Goal: Navigation & Orientation: Find specific page/section

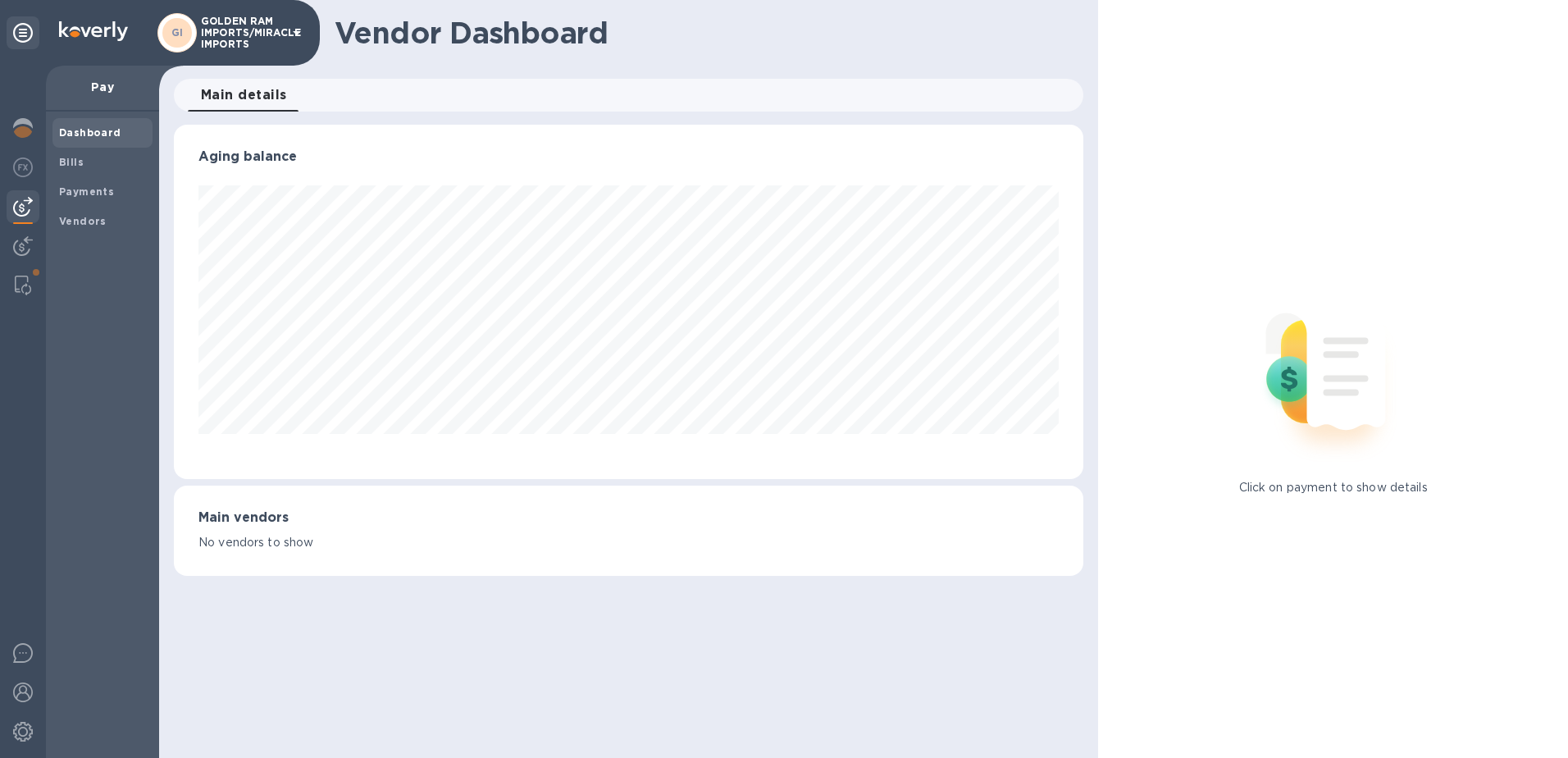
scroll to position [819777, 819364]
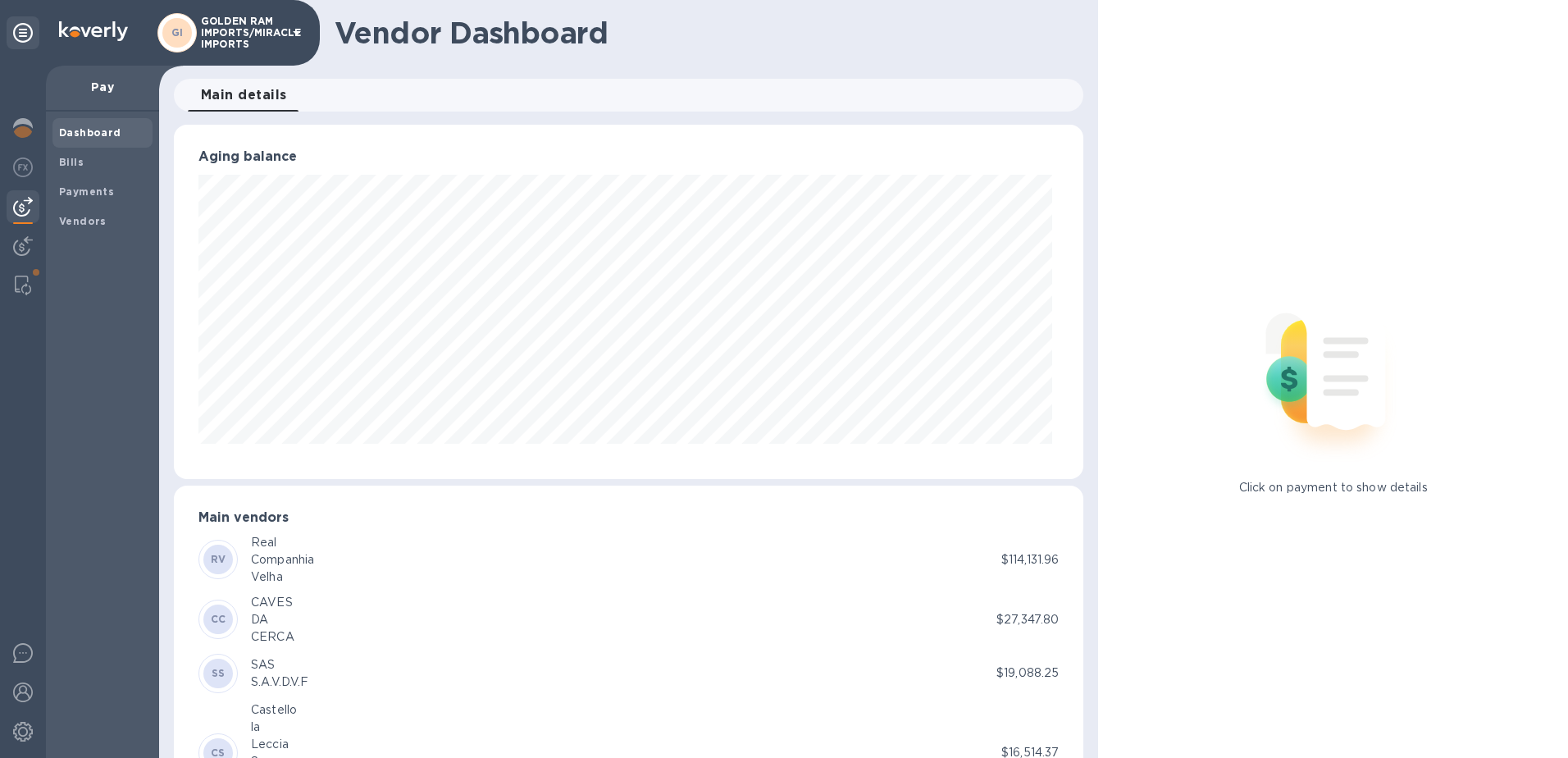
click at [73, 135] on b "Dashboard" at bounding box center [90, 132] width 62 height 12
click at [27, 129] on img at bounding box center [22, 128] width 20 height 20
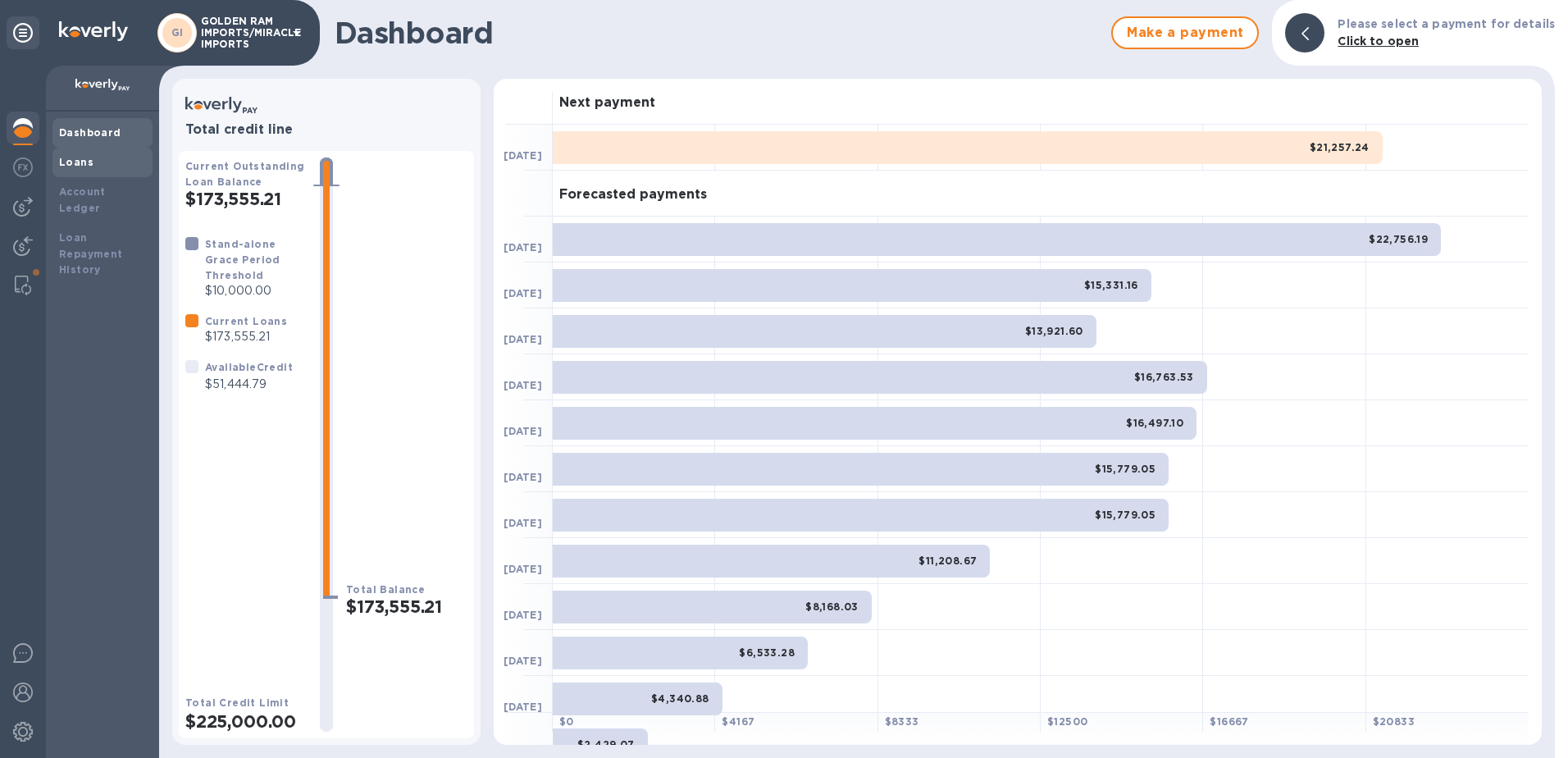
click at [66, 160] on b "Loans" at bounding box center [76, 162] width 34 height 12
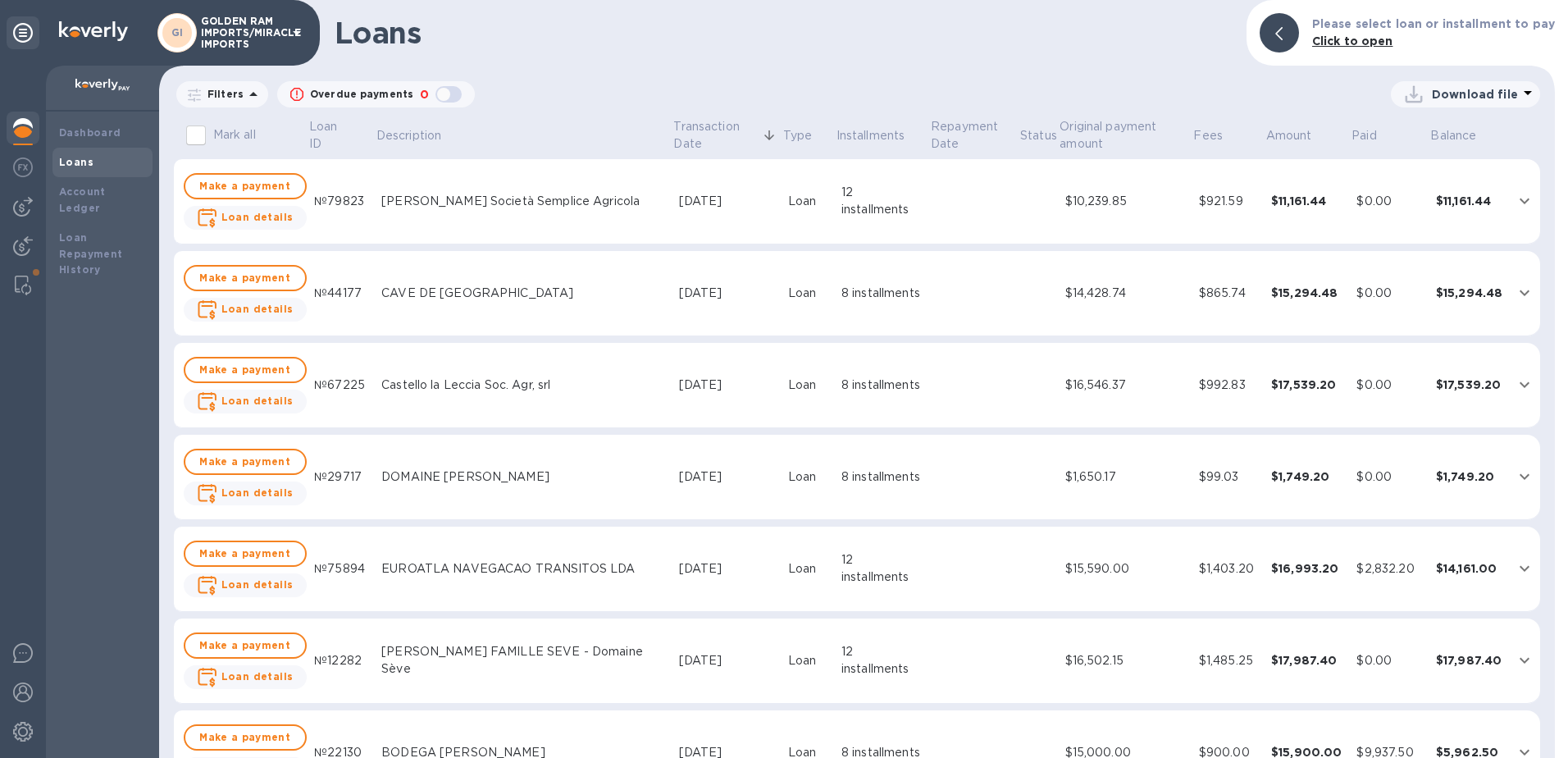
drag, startPoint x: 1550, startPoint y: 131, endPoint x: 1553, endPoint y: 143, distance: 12.4
click at [1553, 143] on div "Mark all Loan ID Description Transaction Date Type Installments Repayment Date …" at bounding box center [857, 436] width 1402 height 648
